Goal: Task Accomplishment & Management: Complete application form

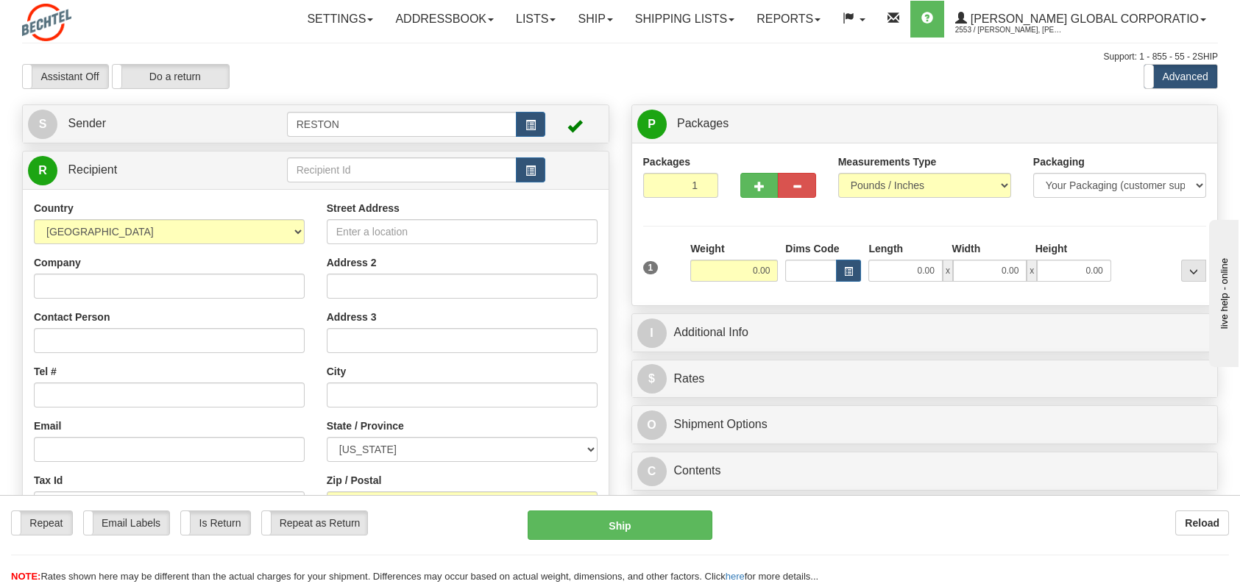
click at [572, 125] on span at bounding box center [574, 125] width 15 height 15
click at [489, 173] on input "text" at bounding box center [402, 169] width 230 height 25
type input "[PERSON_NAME]"
click at [258, 277] on input "Company" at bounding box center [169, 286] width 271 height 25
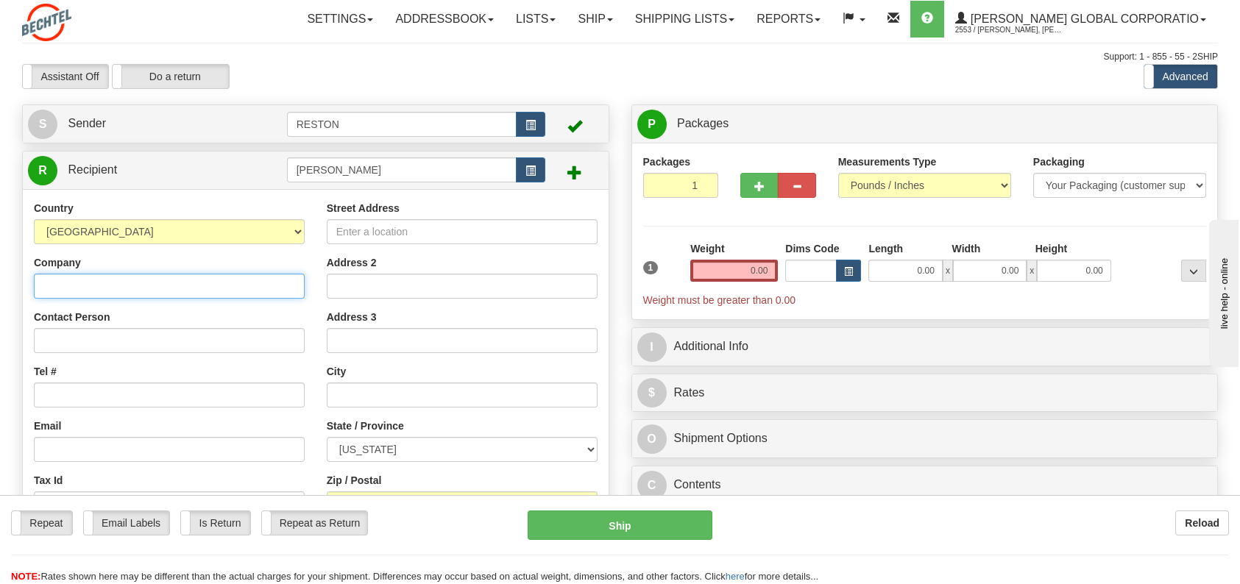
type input "[PERSON_NAME]"
click at [155, 344] on input "Contact Person" at bounding box center [169, 340] width 271 height 25
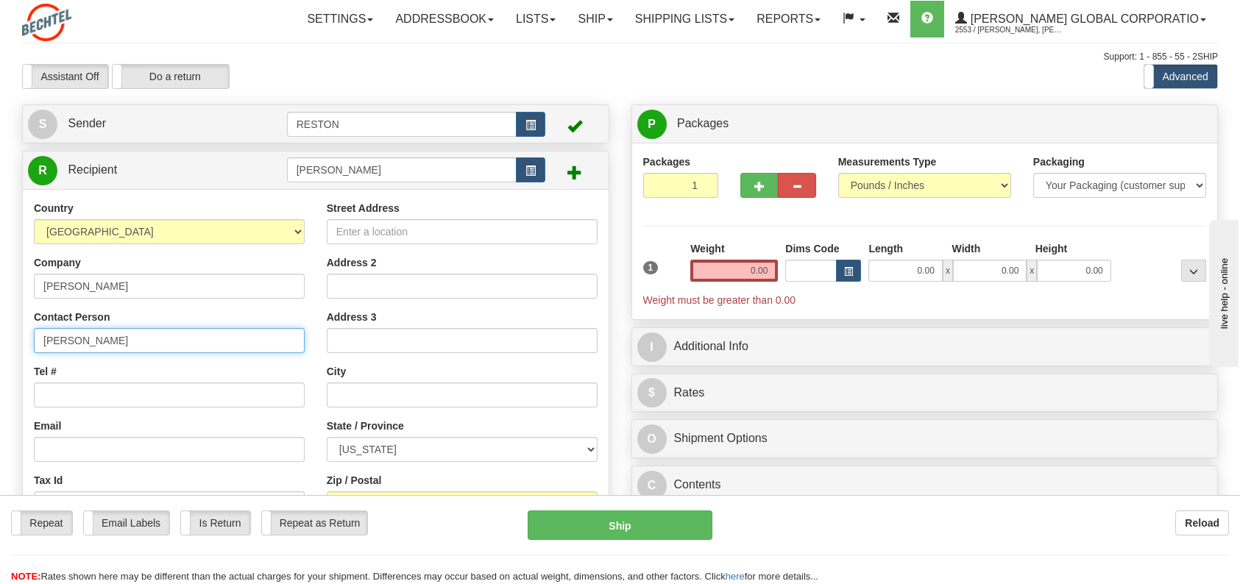
type input "[PERSON_NAME]"
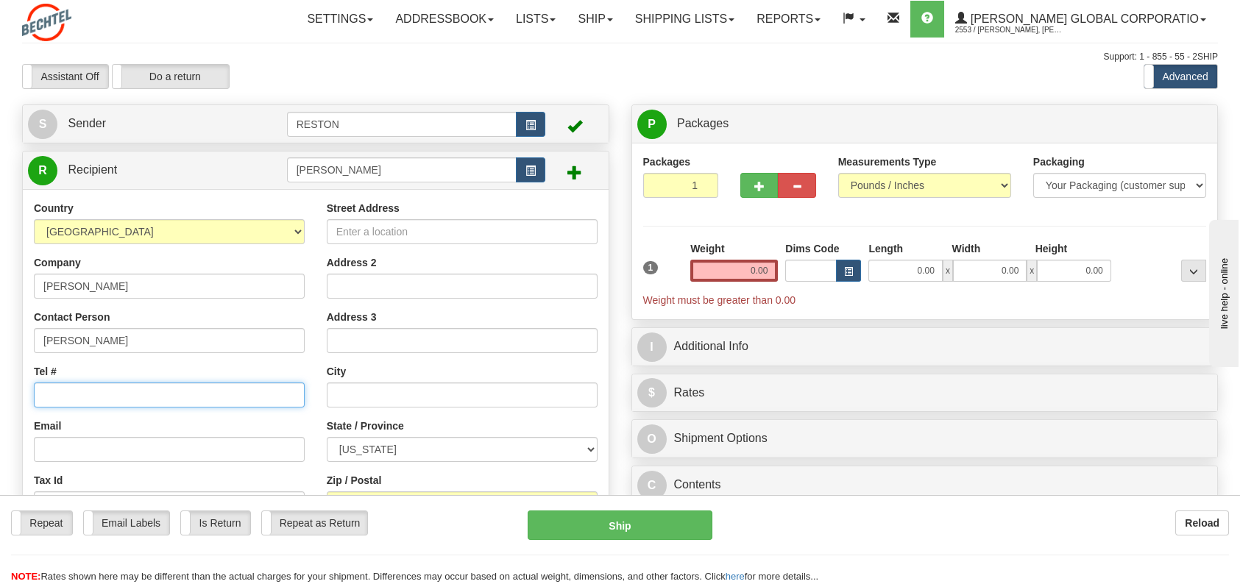
click at [181, 383] on input "Tel #" at bounding box center [169, 395] width 271 height 25
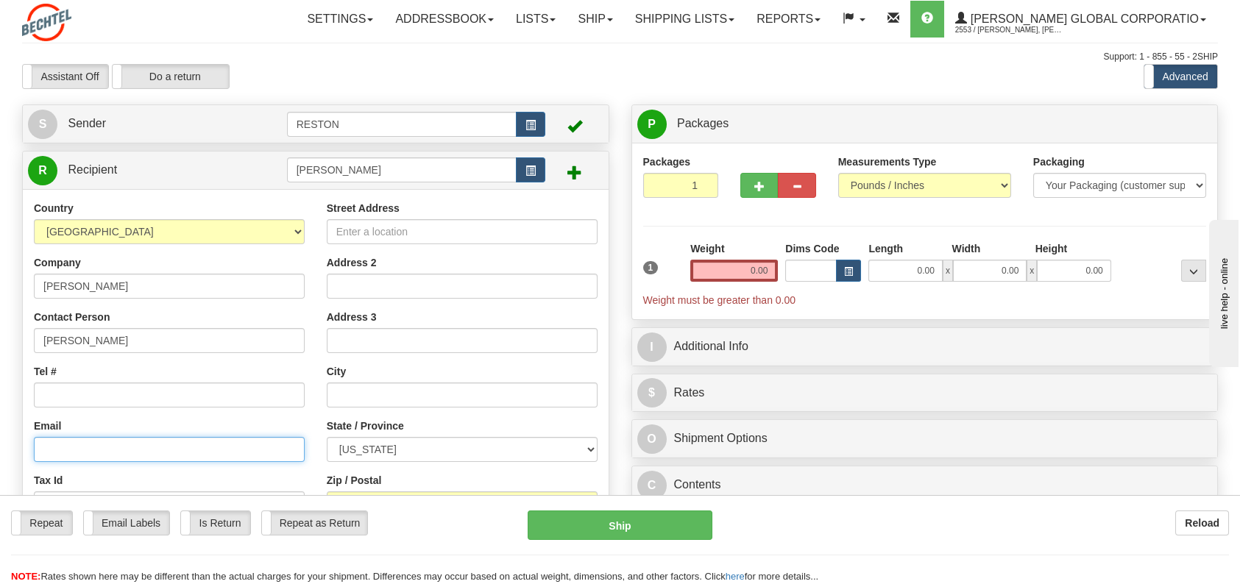
click at [135, 448] on input "Email" at bounding box center [169, 449] width 271 height 25
paste input "[EMAIL_ADDRESS][PERSON_NAME][DOMAIN_NAME]"
type input "[EMAIL_ADDRESS][PERSON_NAME][DOMAIN_NAME]"
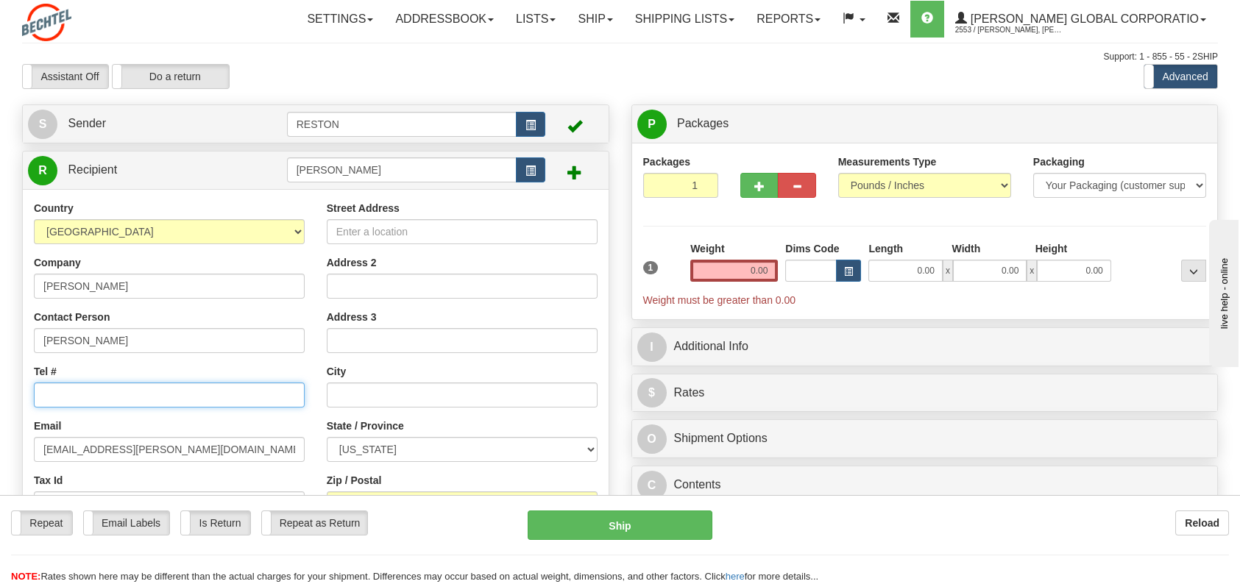
click at [105, 396] on input "Tel #" at bounding box center [169, 395] width 271 height 25
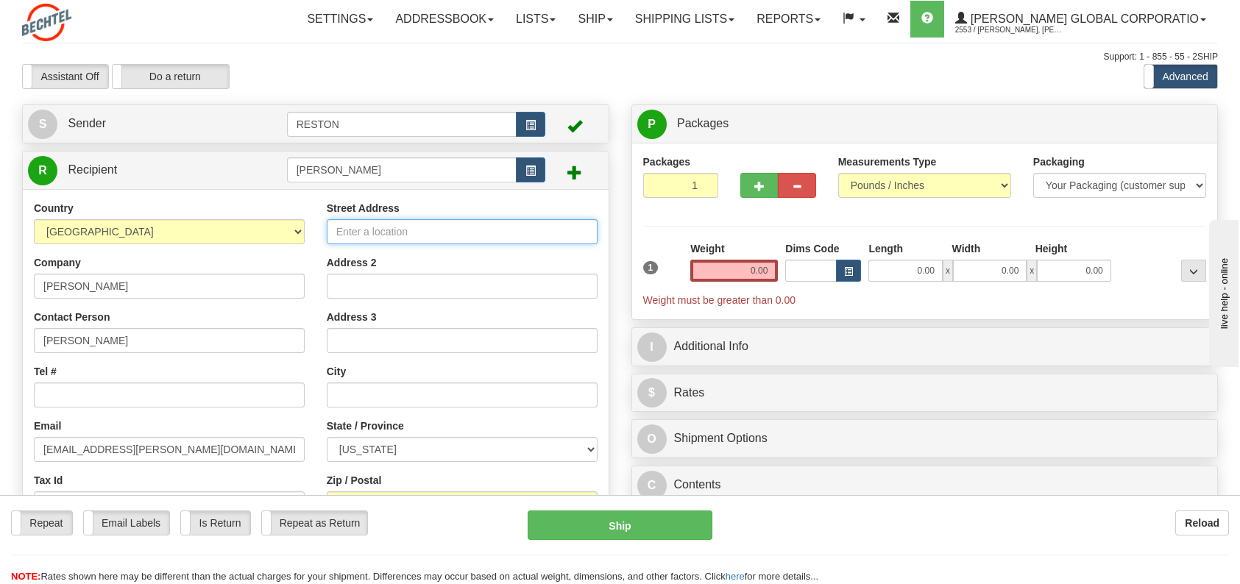
click at [421, 234] on input "Street Address" at bounding box center [462, 231] width 271 height 25
click at [472, 227] on input "Street Address" at bounding box center [462, 231] width 271 height 25
type input "[STREET_ADDRESS]"
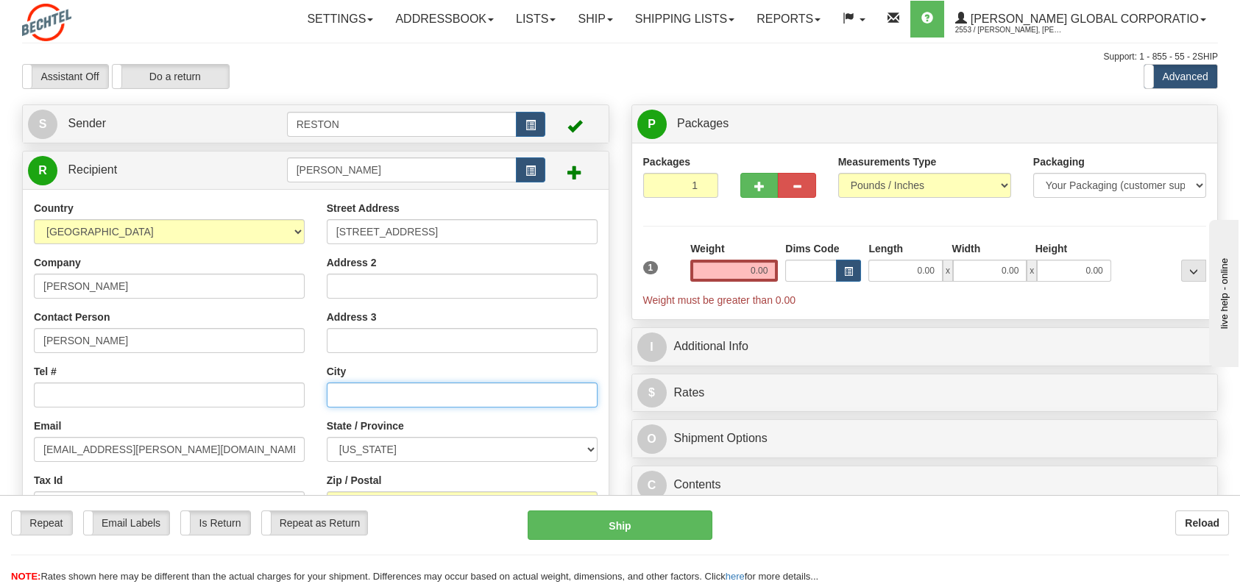
click at [369, 391] on input "text" at bounding box center [462, 395] width 271 height 25
type input "[GEOGRAPHIC_DATA]"
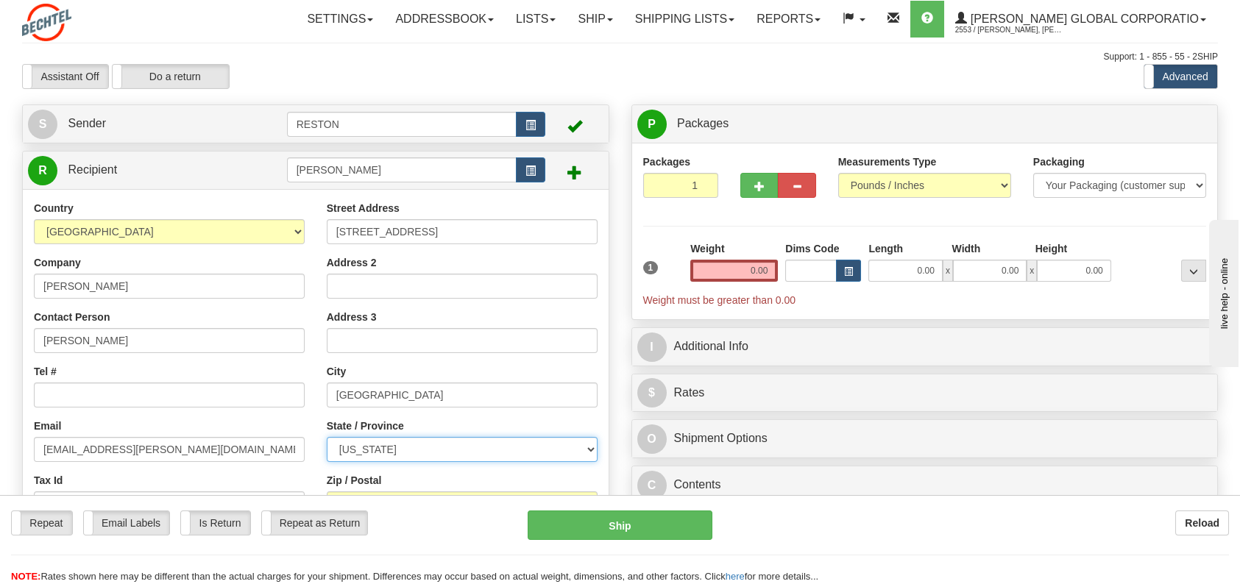
click at [532, 444] on select "[US_STATE] [US_STATE] [US_STATE] [US_STATE] Armed Forces America Armed Forces E…" at bounding box center [462, 449] width 271 height 25
select select "TN"
click at [327, 437] on select "[US_STATE] [US_STATE] [US_STATE] [US_STATE] Armed Forces America Armed Forces E…" at bounding box center [462, 449] width 271 height 25
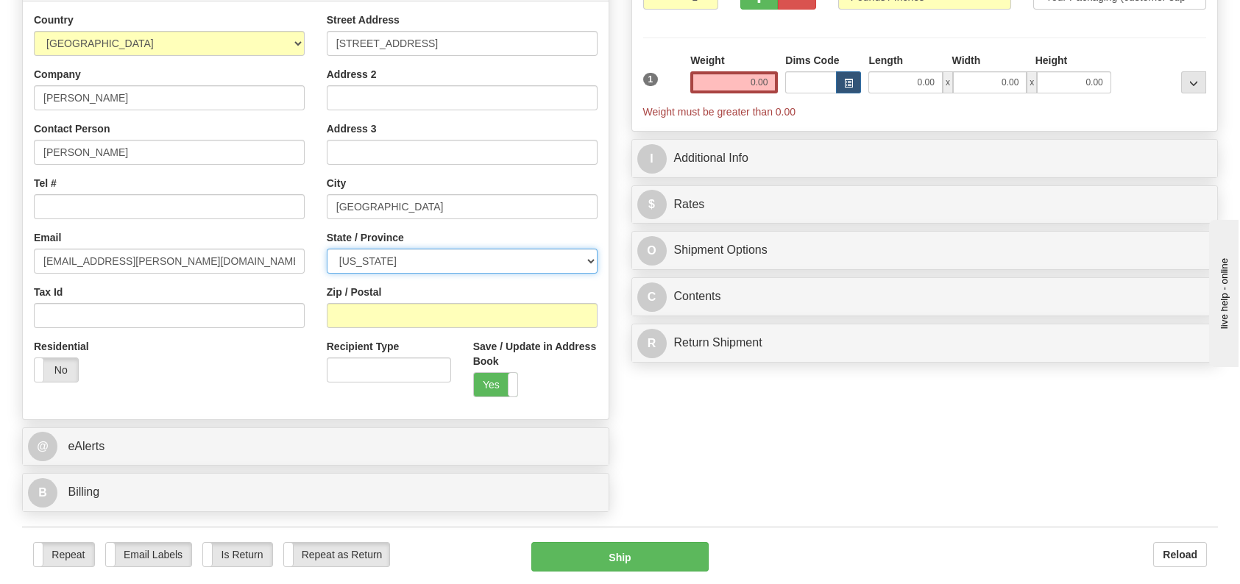
scroll to position [294, 0]
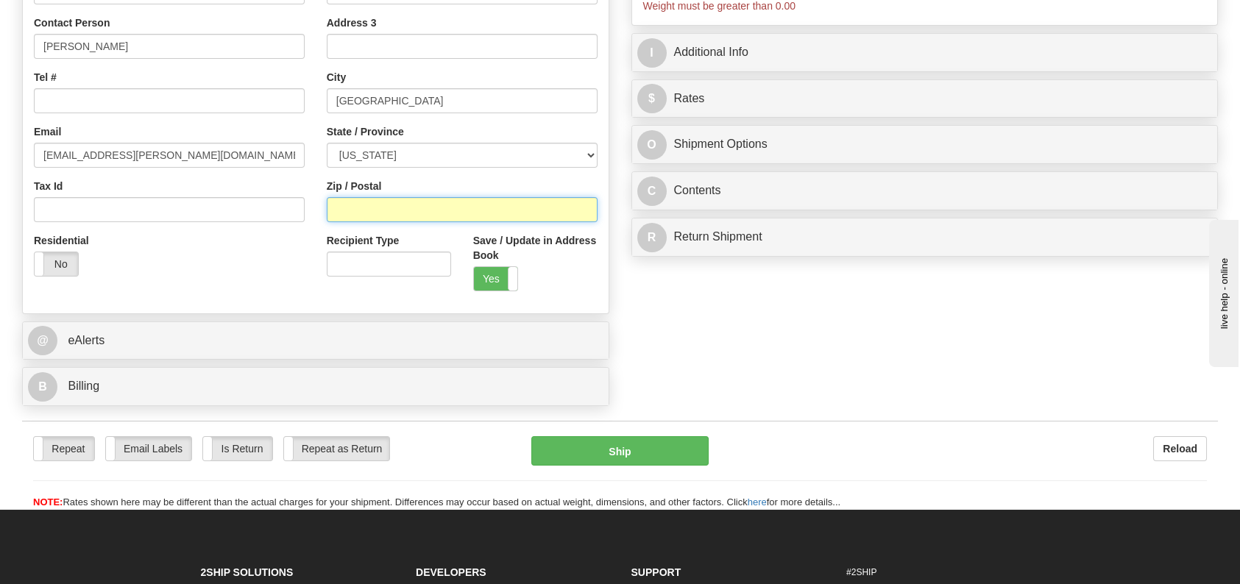
click at [377, 209] on input "Zip / Postal" at bounding box center [462, 209] width 271 height 25
type input "37934"
click at [62, 266] on label "No" at bounding box center [56, 264] width 43 height 24
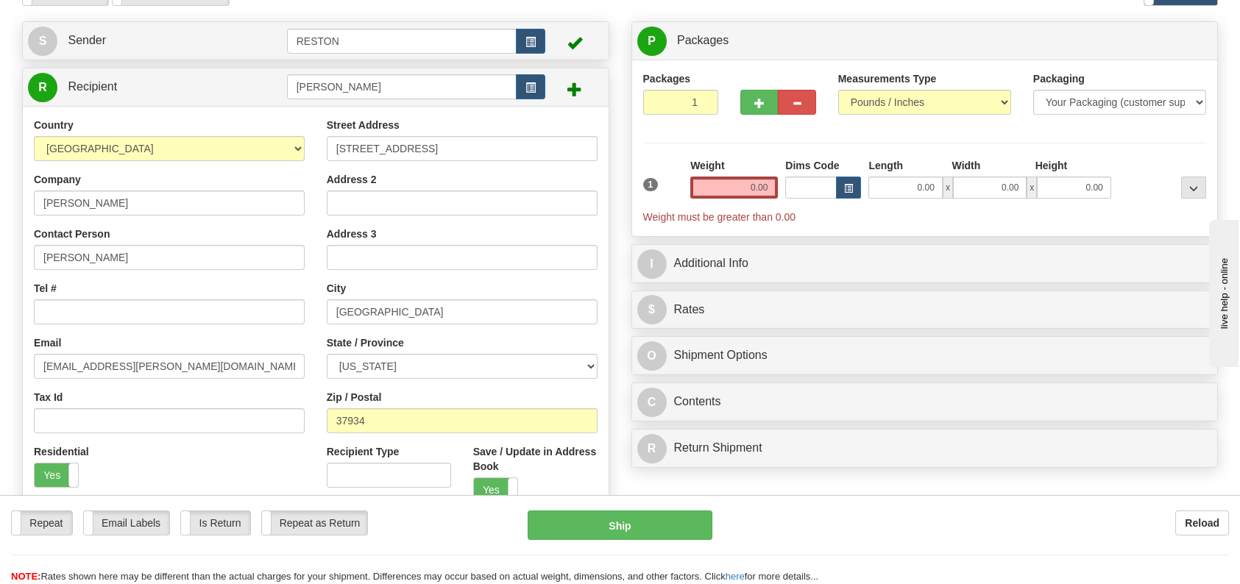
scroll to position [0, 0]
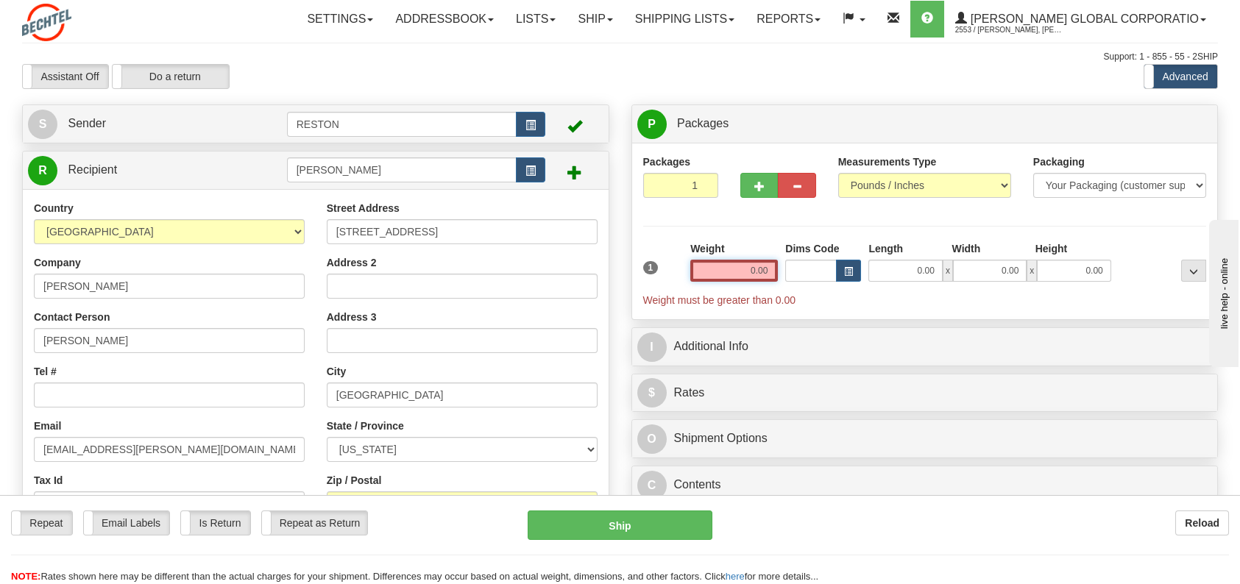
click at [743, 280] on input "0.00" at bounding box center [734, 271] width 88 height 22
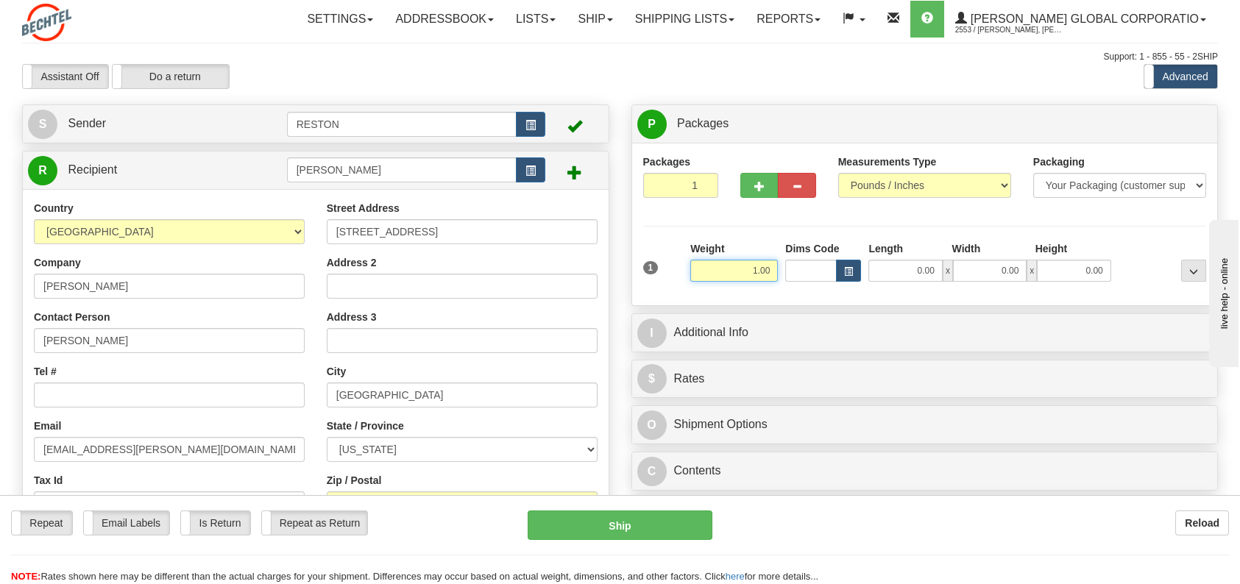
type input "1.00"
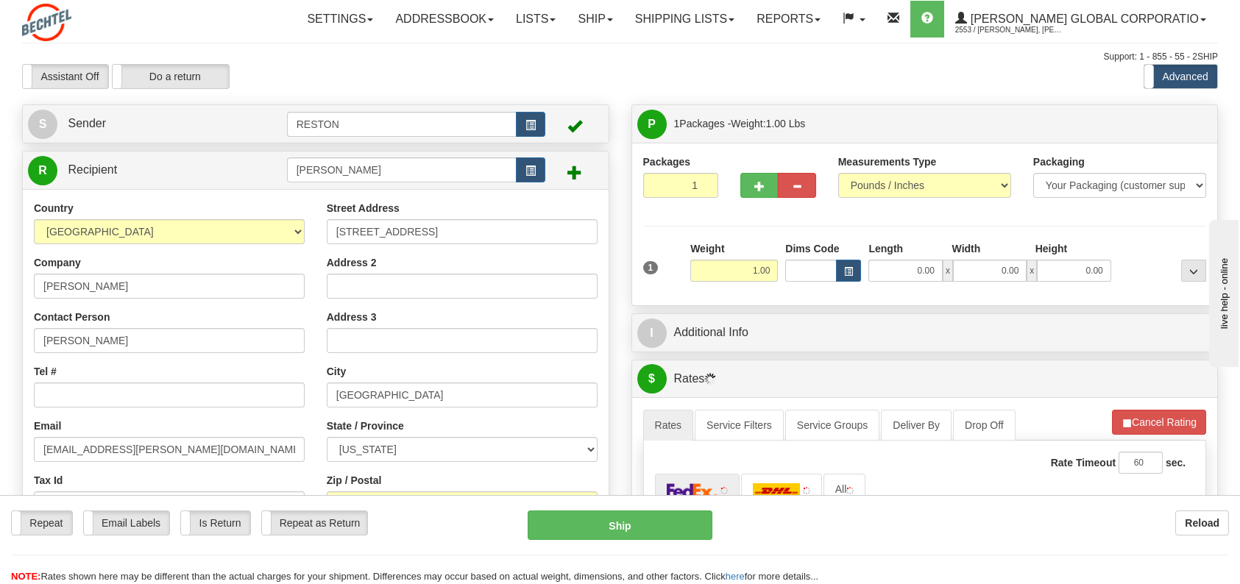
drag, startPoint x: 848, startPoint y: 301, endPoint x: 884, endPoint y: 283, distance: 40.1
click at [848, 301] on div "Packages 1 1 Measurements Type" at bounding box center [925, 224] width 586 height 163
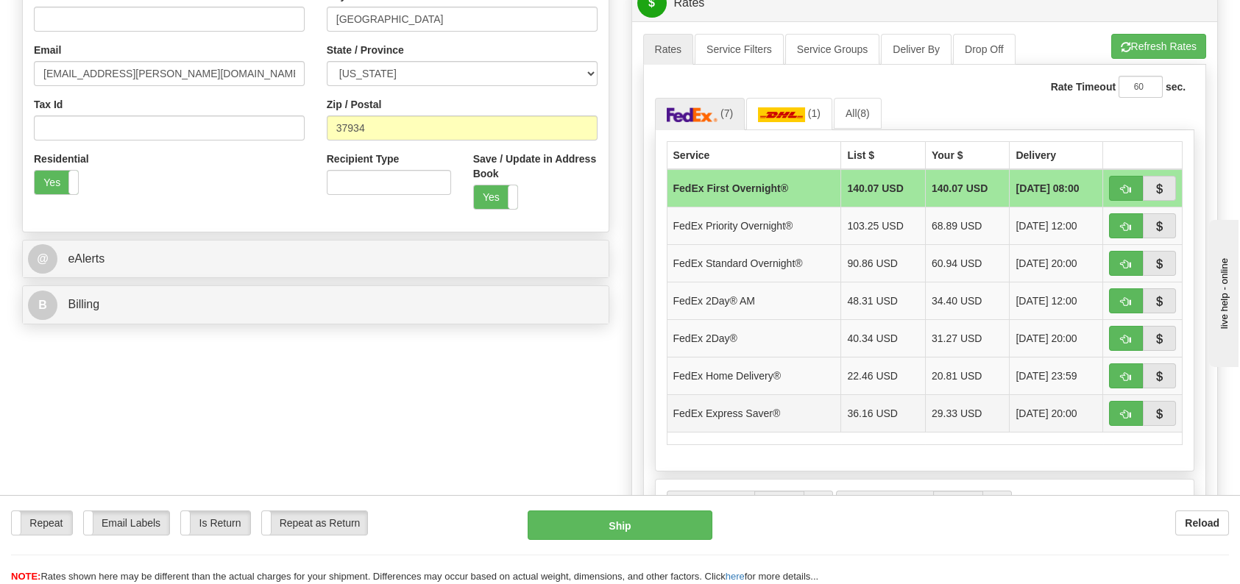
scroll to position [515, 0]
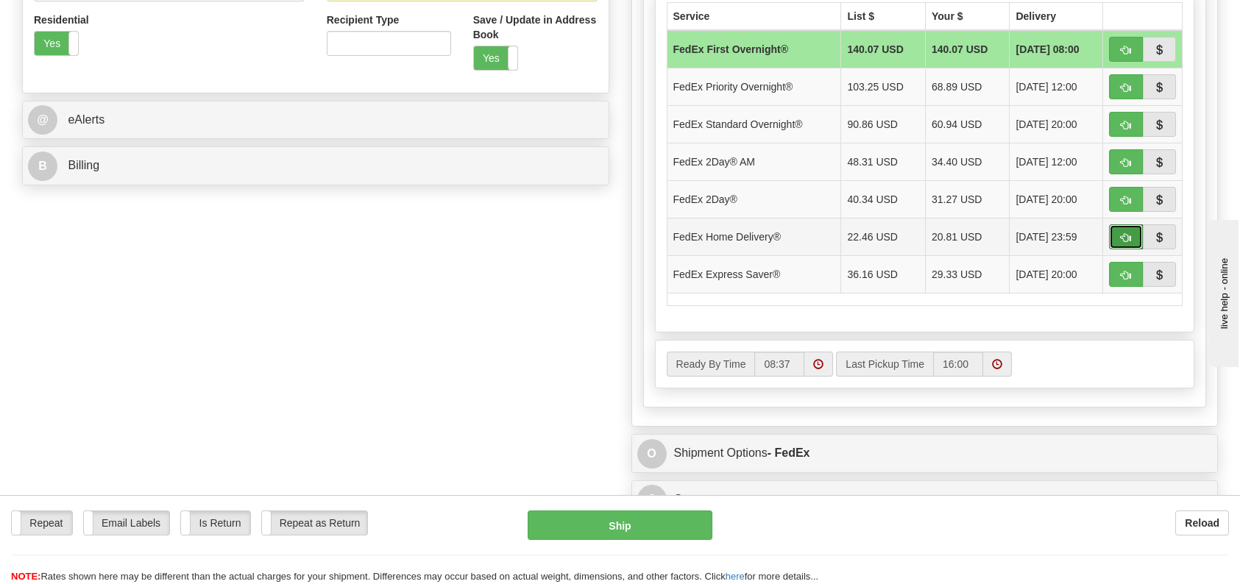
click at [1127, 238] on span "button" at bounding box center [1126, 238] width 10 height 10
type input "90"
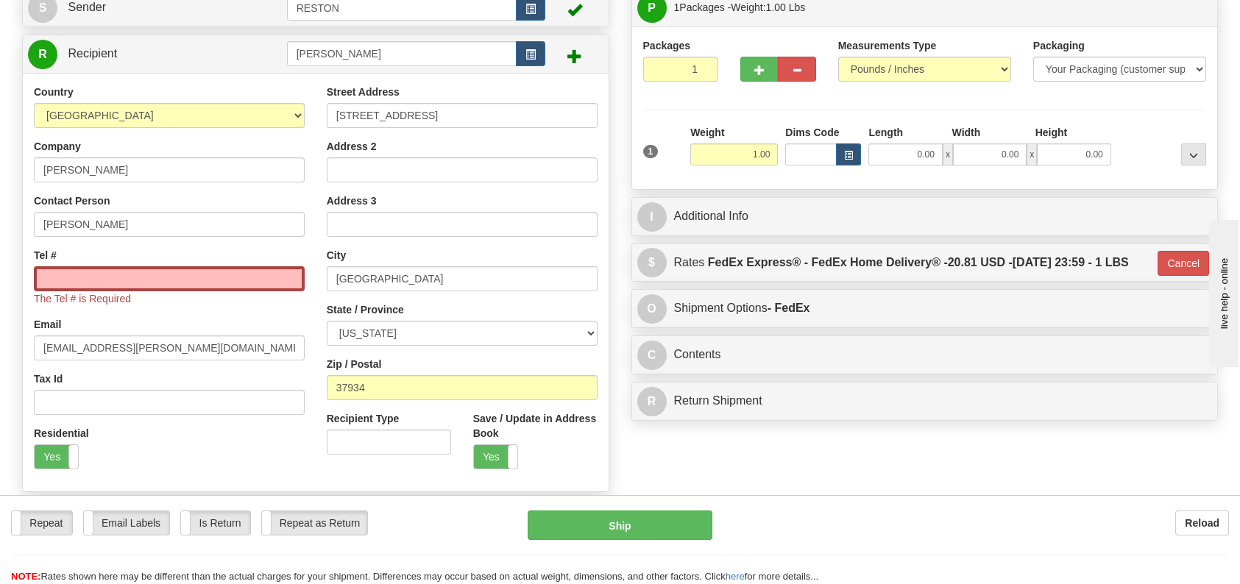
scroll to position [60, 0]
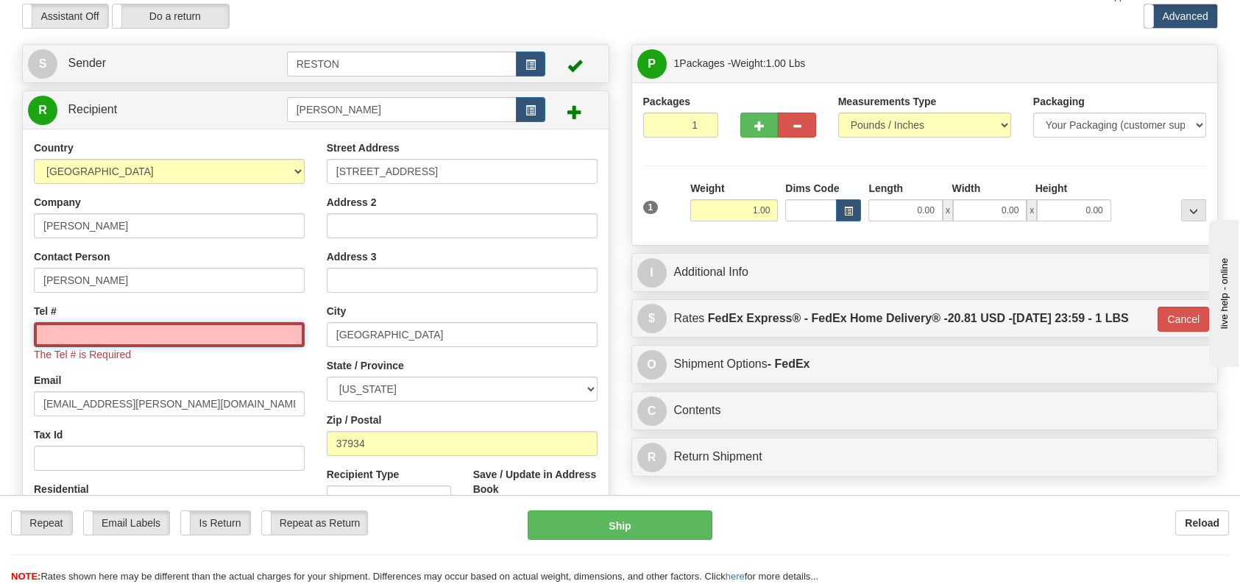
click at [269, 335] on input "Tel #" at bounding box center [169, 334] width 271 height 25
click at [209, 336] on input "Tel #" at bounding box center [169, 334] width 271 height 25
paste input "[PHONE_NUMBER]"
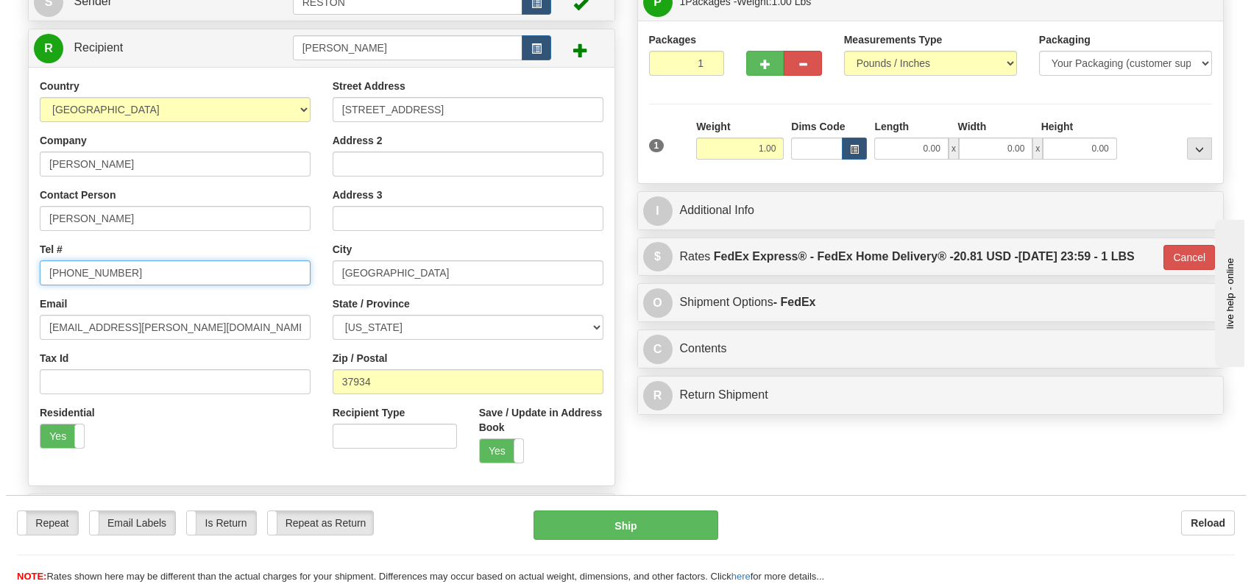
scroll to position [147, 0]
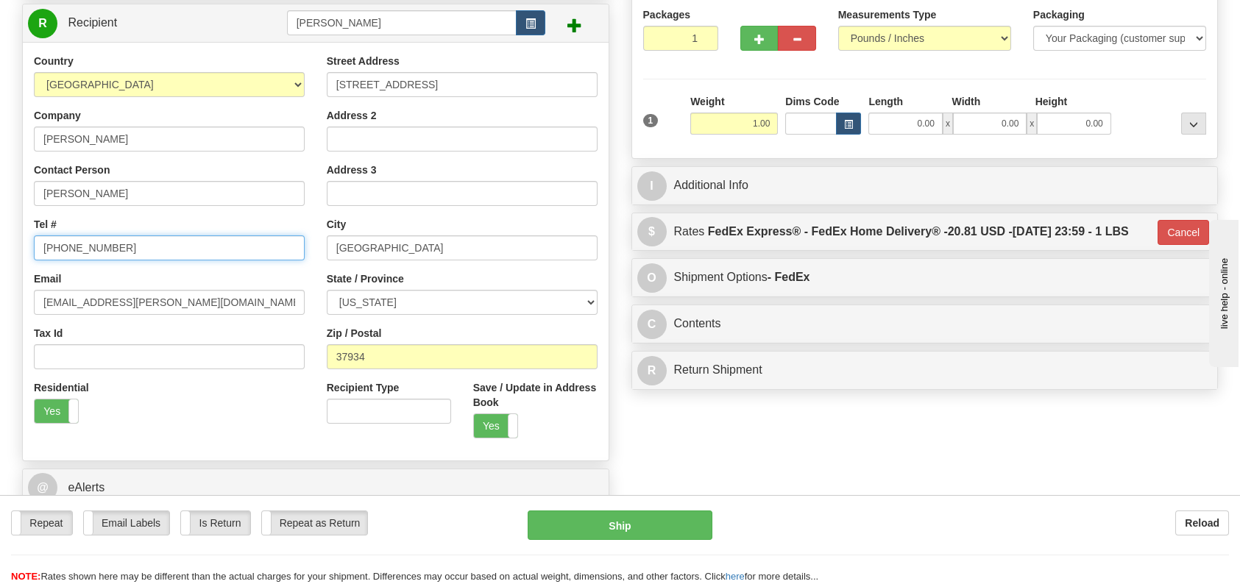
type input "[PHONE_NUMBER]"
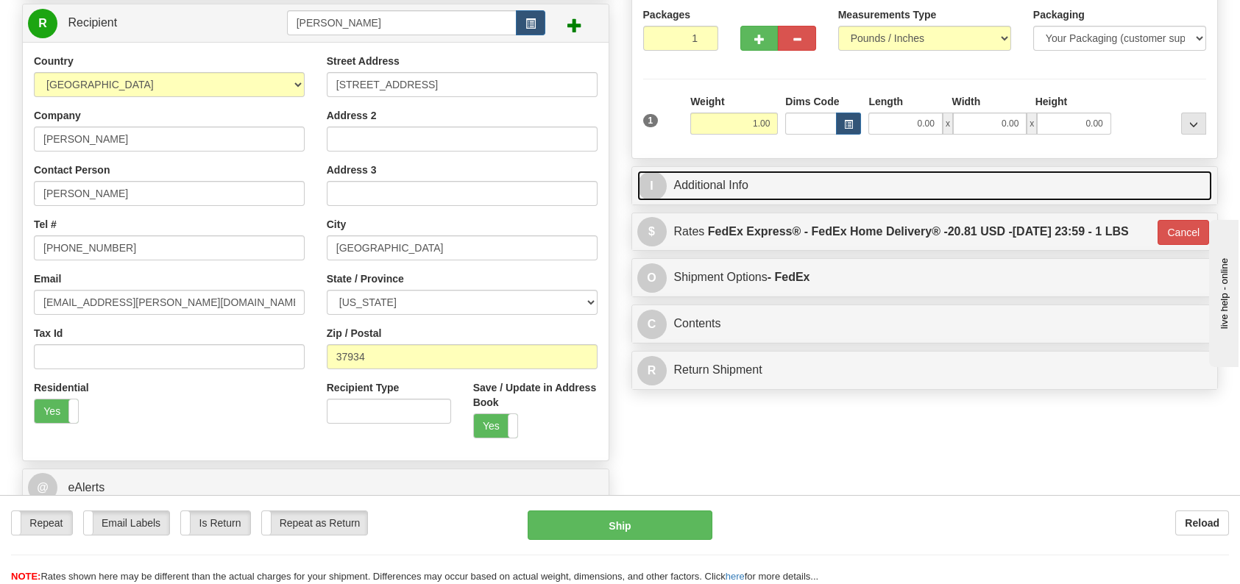
click at [692, 197] on link "I Additional Info" at bounding box center [924, 186] width 575 height 30
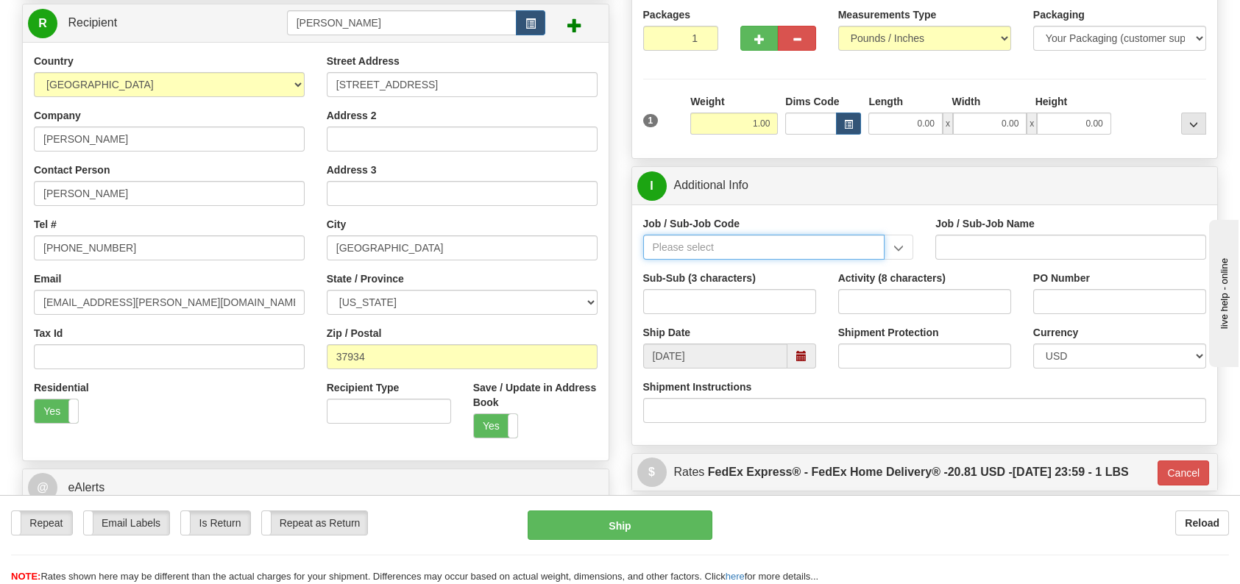
click at [720, 249] on input "Job / Sub-Job Code" at bounding box center [764, 247] width 242 height 25
click at [757, 253] on input "Job / Sub-Job Code" at bounding box center [764, 247] width 242 height 25
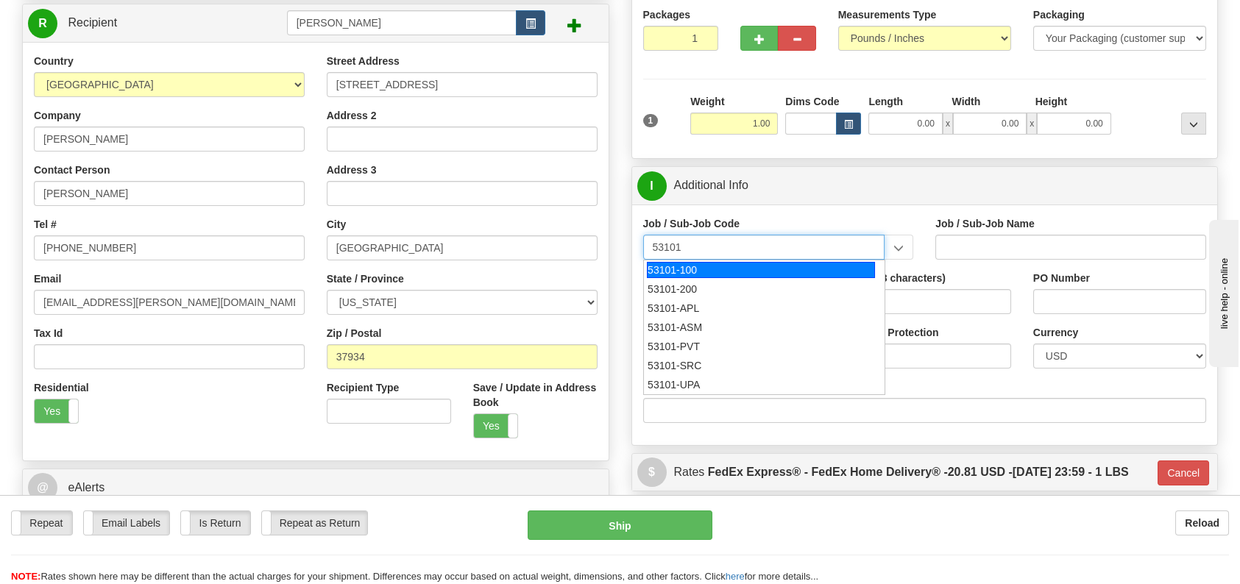
click at [728, 270] on div "53101-100" at bounding box center [761, 270] width 228 height 16
type input "53101-100"
type input "MGR CONTRACTS/PROC. - CHIEF PROCUREMENT OFFICER"
type input "53101-100"
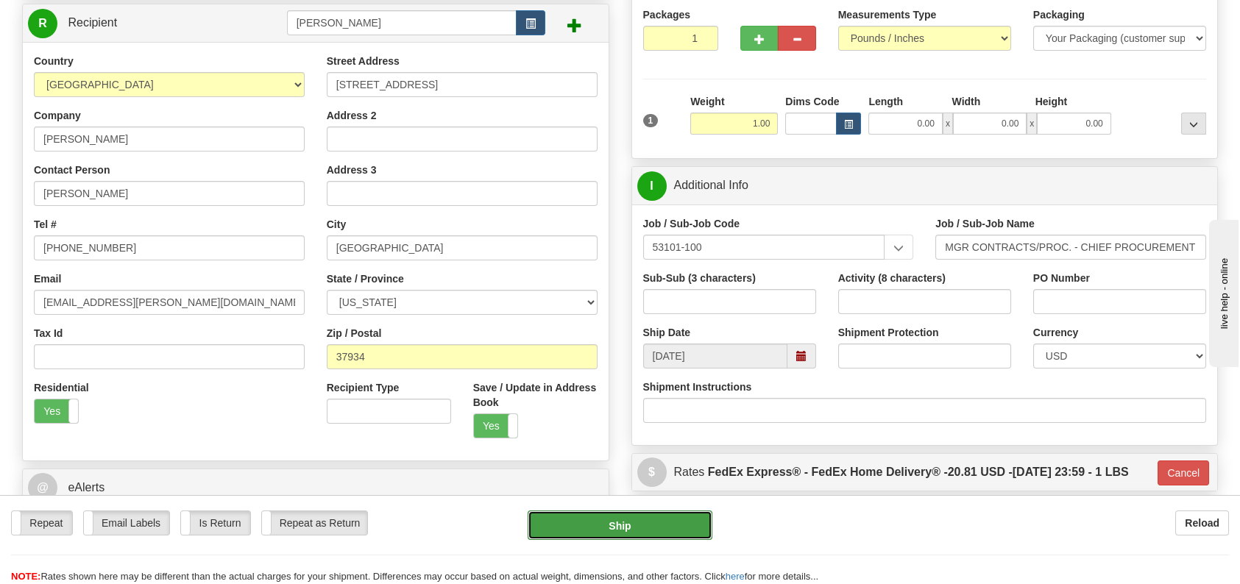
click at [636, 519] on button "Ship" at bounding box center [620, 525] width 185 height 29
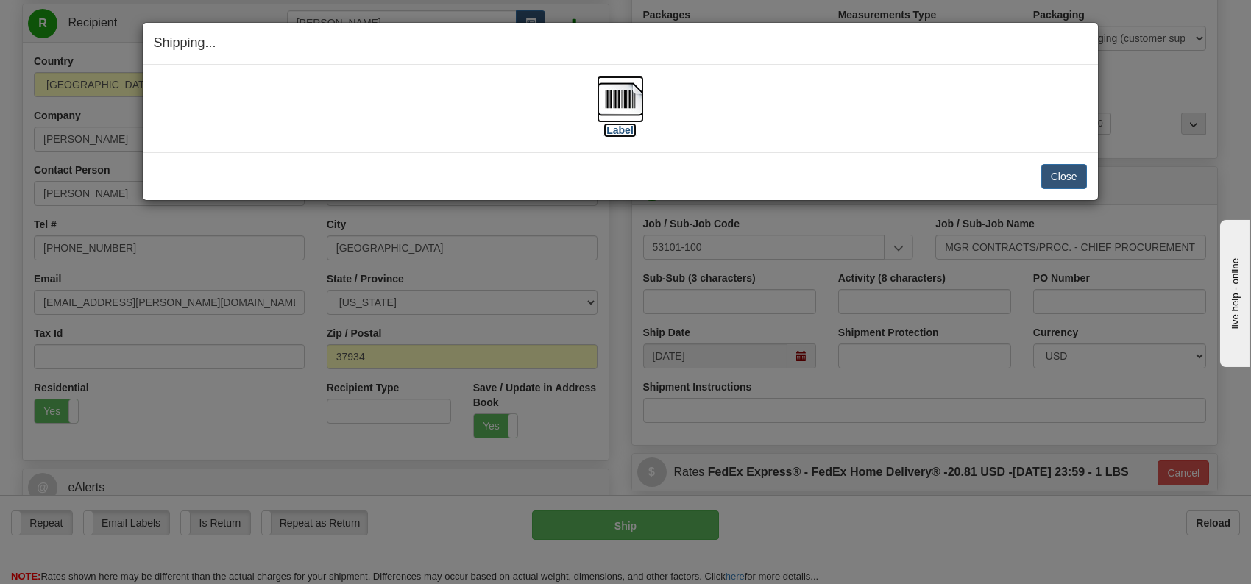
click at [627, 100] on img at bounding box center [620, 99] width 47 height 47
click at [1064, 173] on button "Close" at bounding box center [1064, 176] width 46 height 25
